Goal: Find specific page/section: Find specific page/section

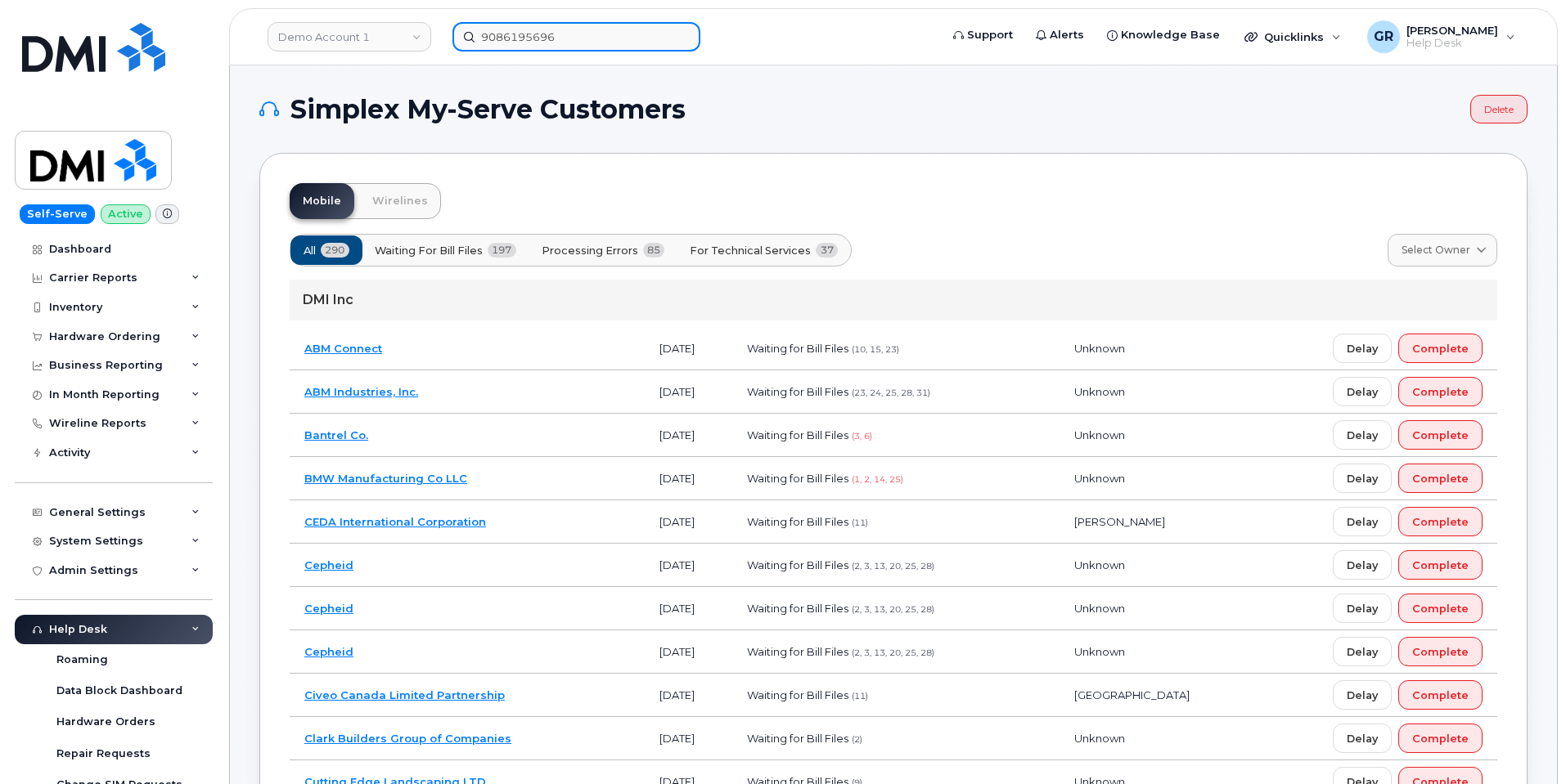
click at [497, 31] on input "9086195696" at bounding box center [576, 37] width 248 height 29
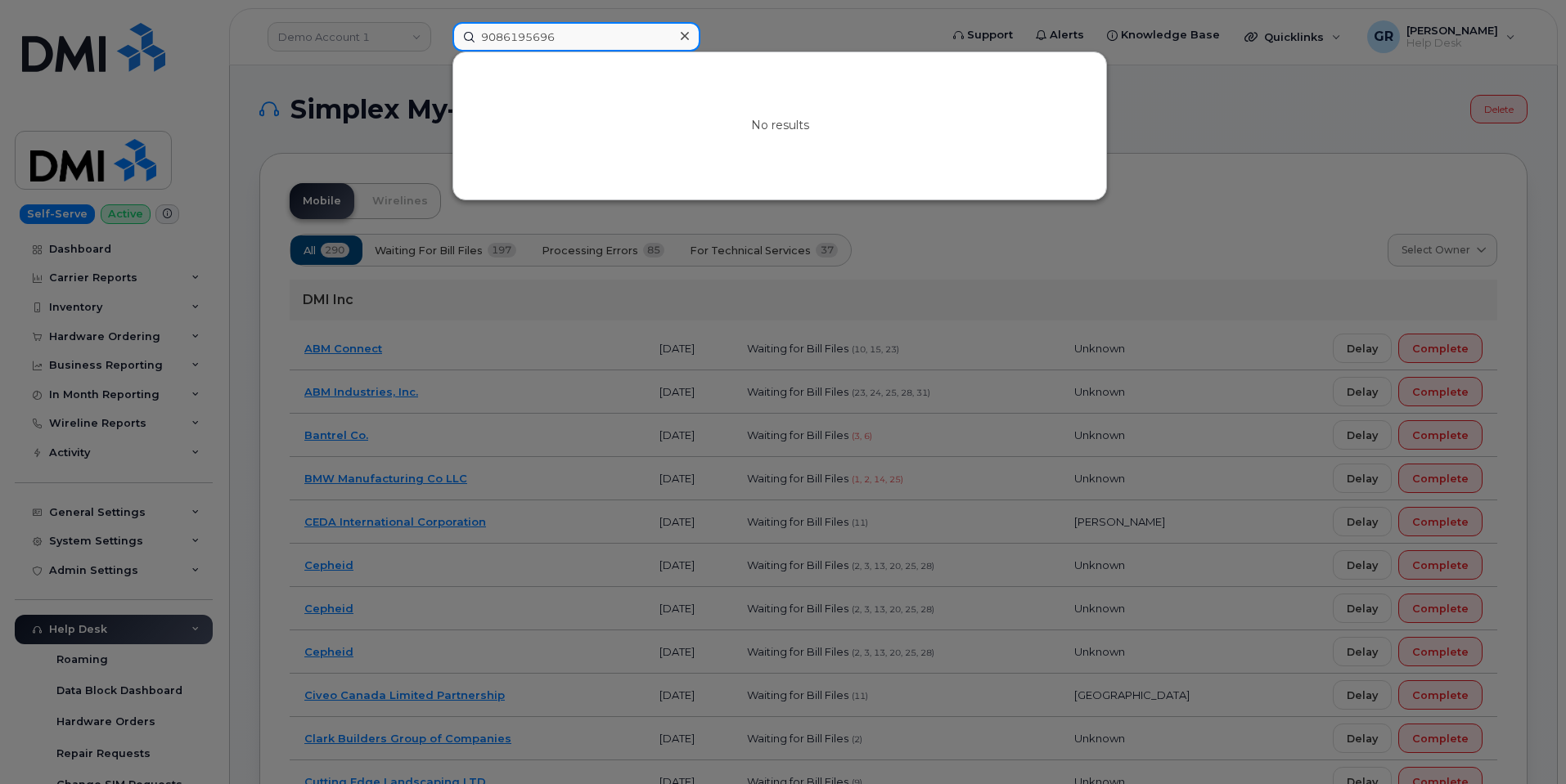
paste input "7328504815"
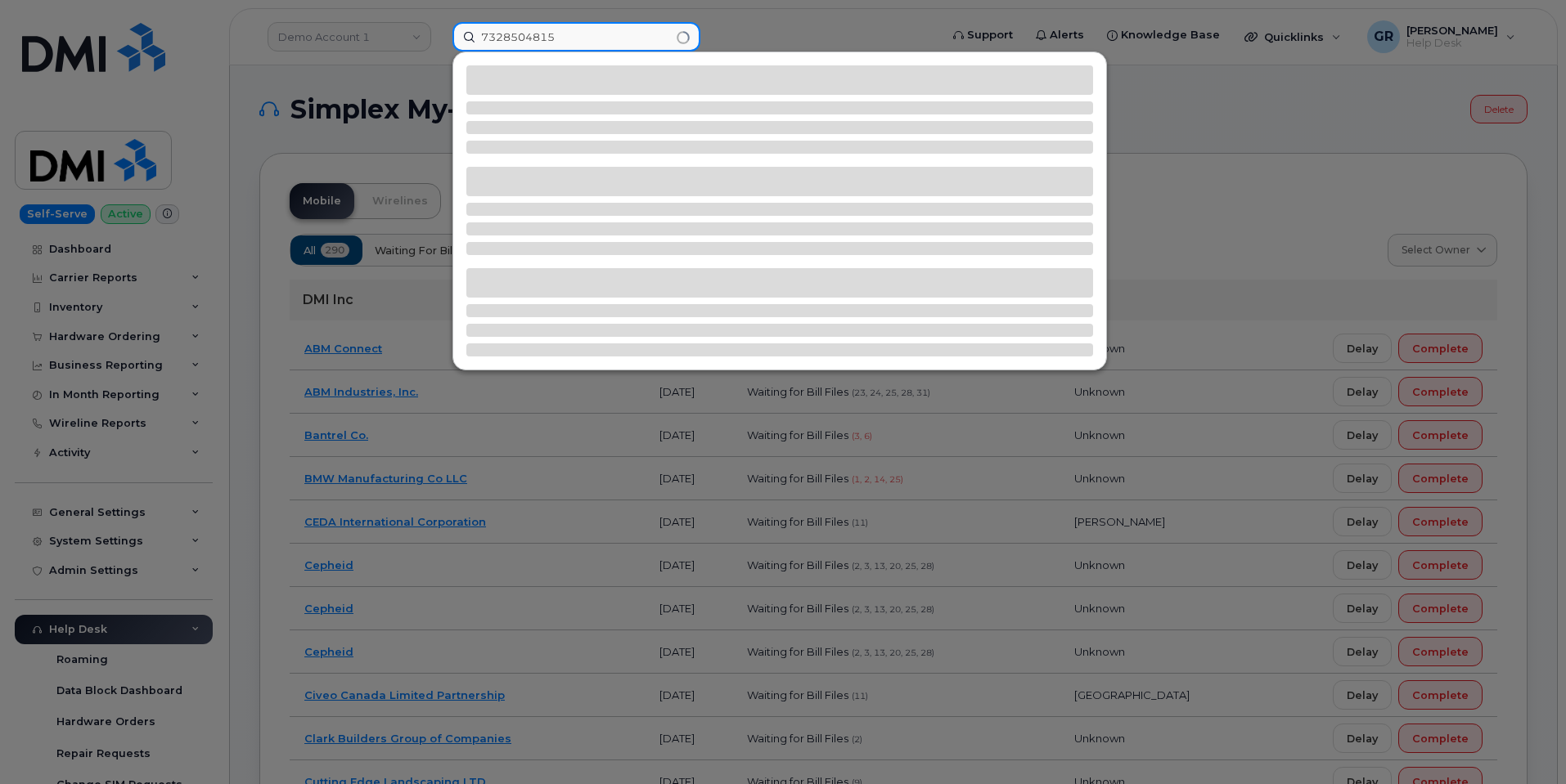
type input "7328504815"
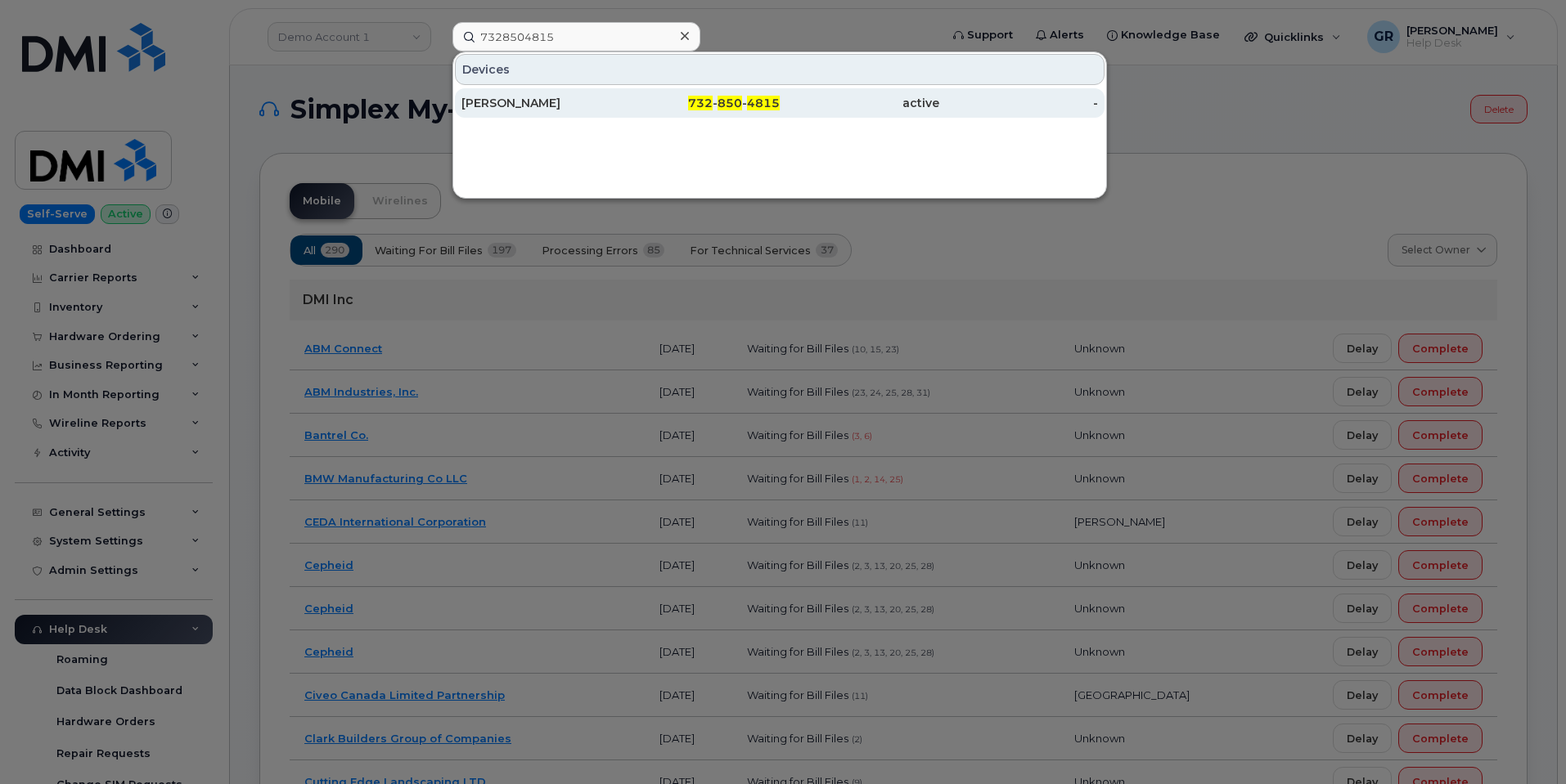
click at [575, 102] on div "Alexander Martinez" at bounding box center [542, 103] width 159 height 16
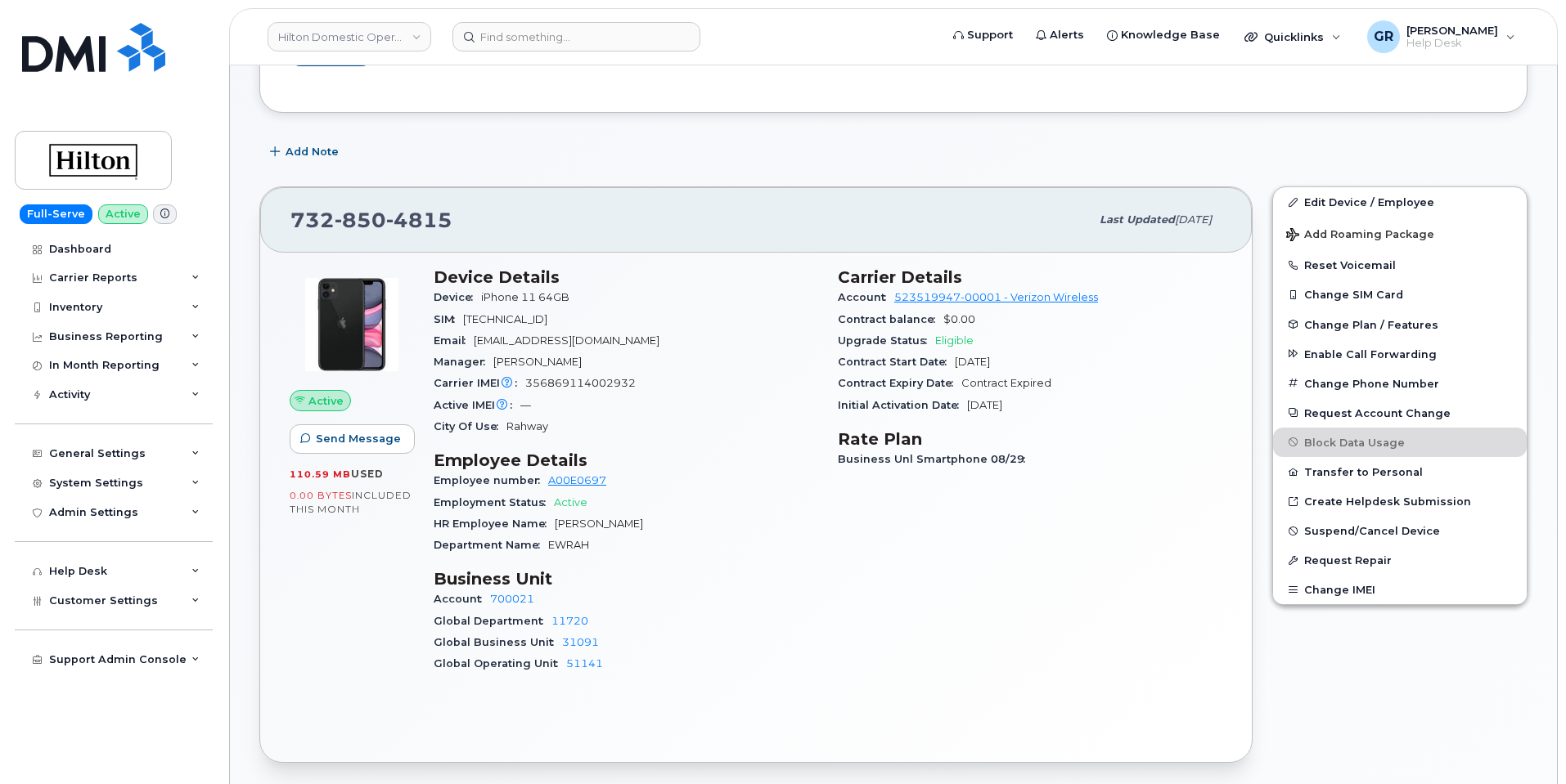
scroll to position [164, 0]
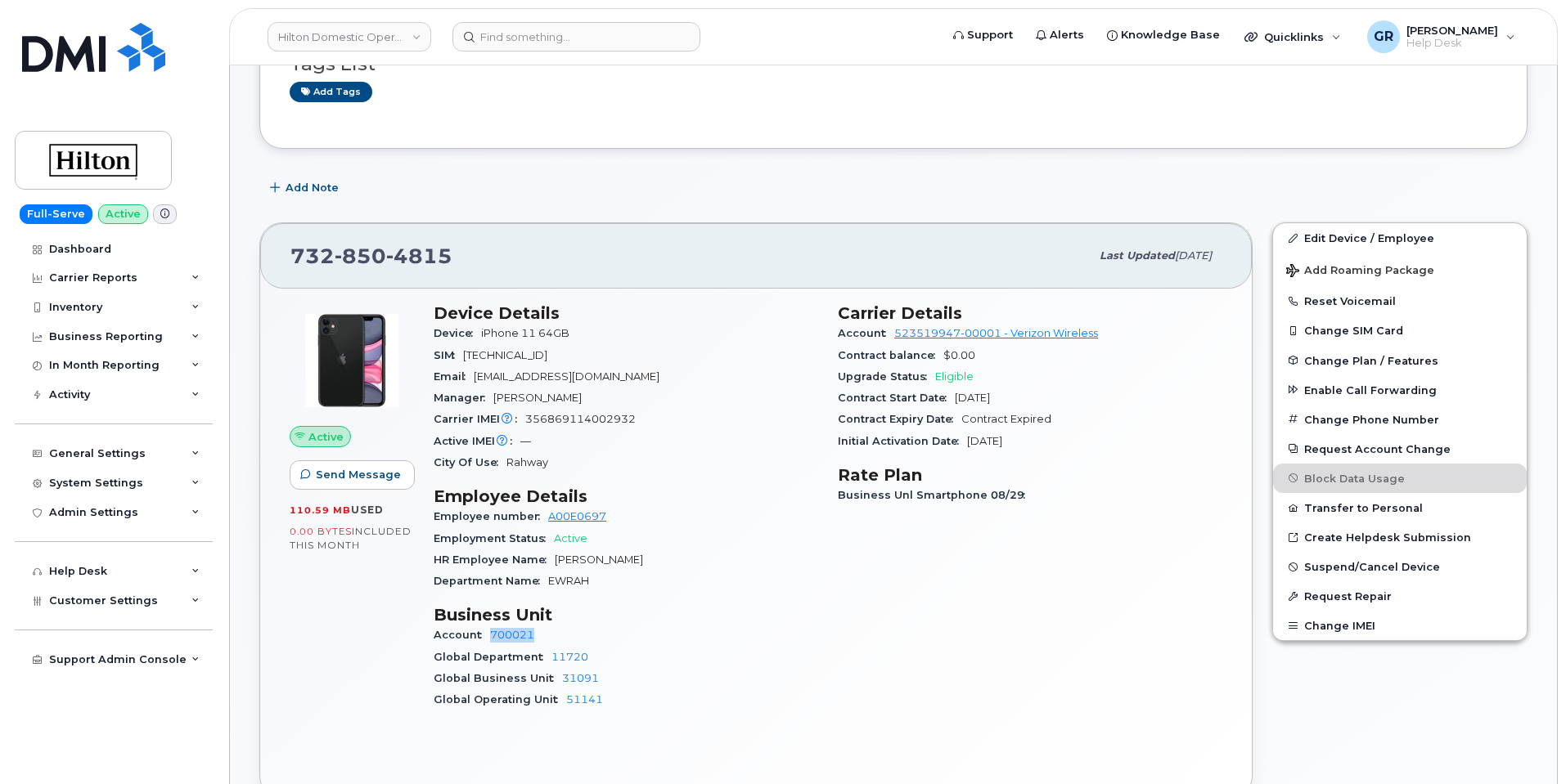
drag, startPoint x: 485, startPoint y: 631, endPoint x: 553, endPoint y: 636, distance: 68.2
click at [553, 636] on div "Account 700021" at bounding box center [626, 635] width 385 height 21
copy link "700021"
drag, startPoint x: 892, startPoint y: 334, endPoint x: 962, endPoint y: 342, distance: 70.5
click at [962, 342] on div "Account 523519947-00001 - Verizon Wireless" at bounding box center [1030, 333] width 385 height 21
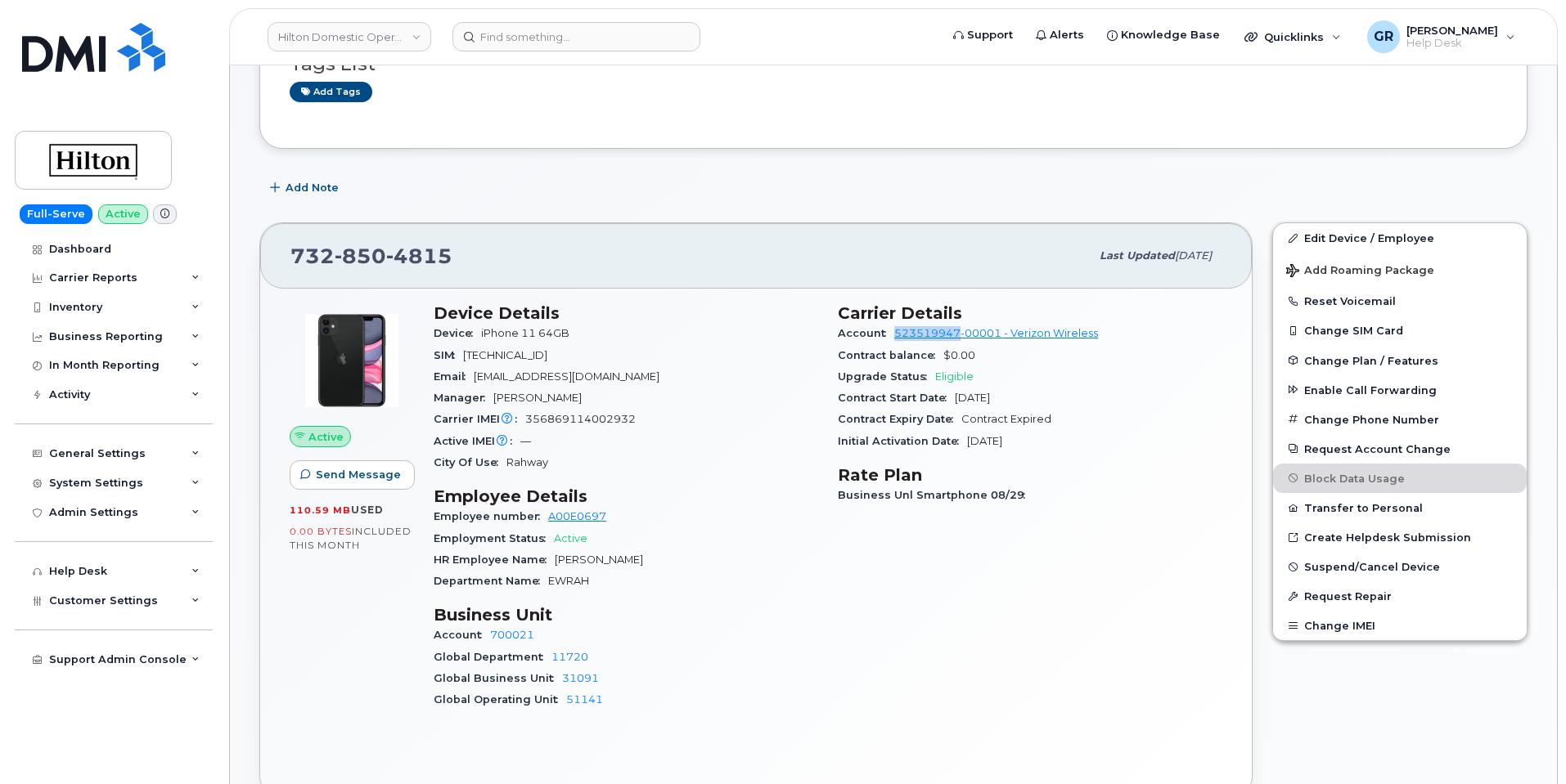
copy link "523519947"
click at [675, 368] on div "Email Alexander.Martinez2@hilton.com" at bounding box center [626, 376] width 385 height 21
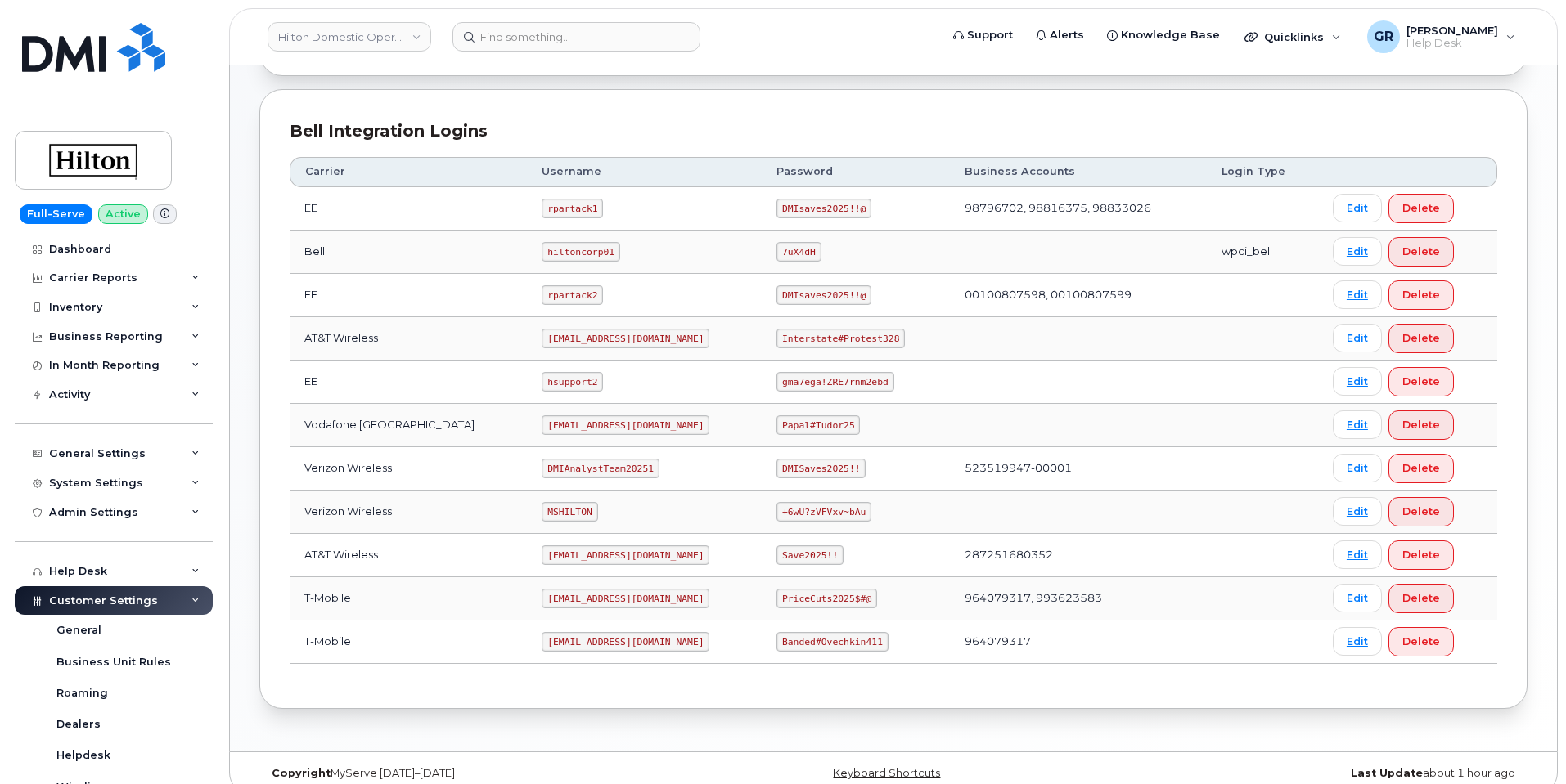
scroll to position [383, 0]
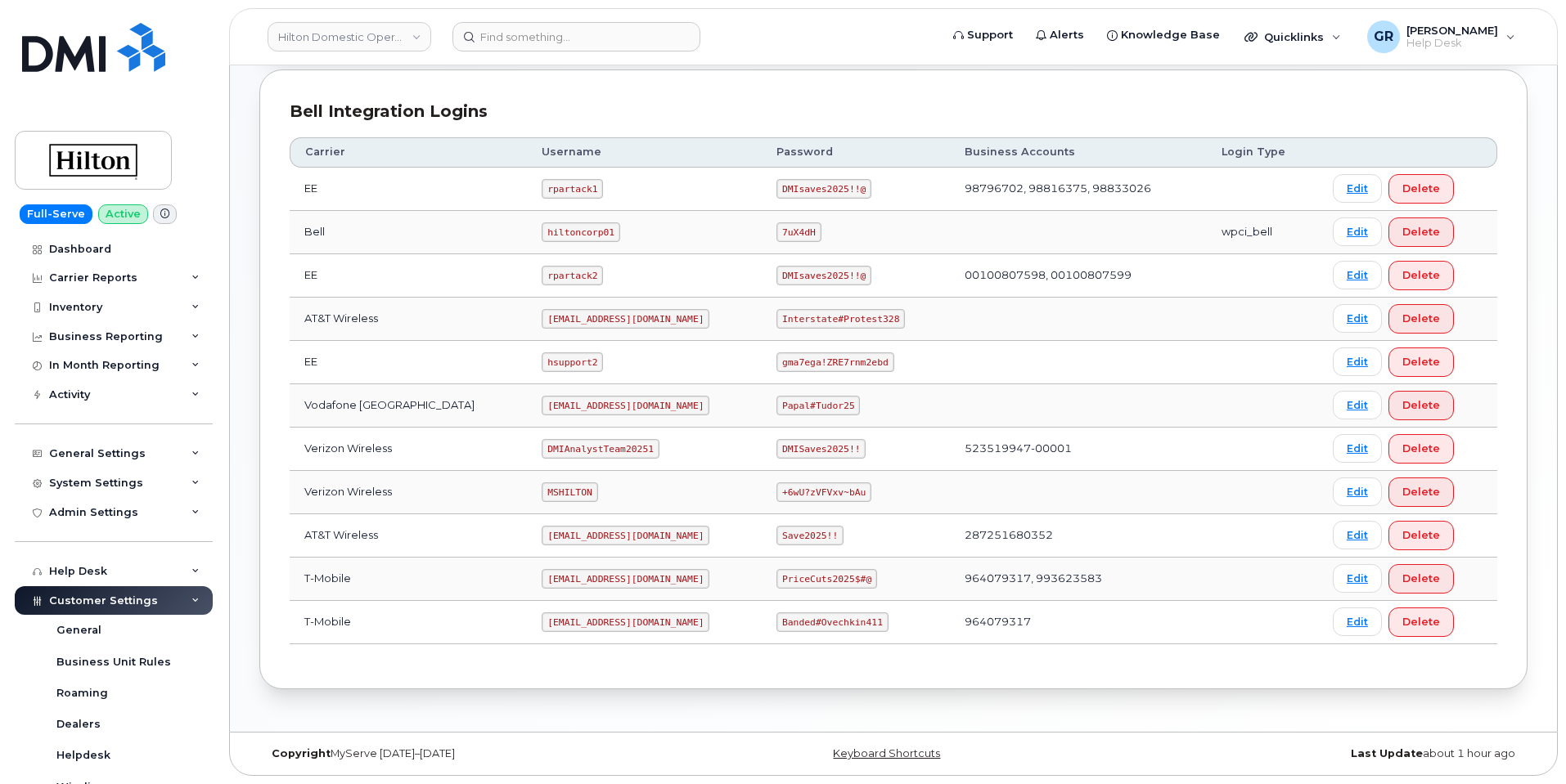
click at [800, 486] on code "+6wU?zVFVxv~bAu" at bounding box center [824, 492] width 95 height 19
copy code "+6wU?zVFVxv~bAu"
